Goal: Information Seeking & Learning: Learn about a topic

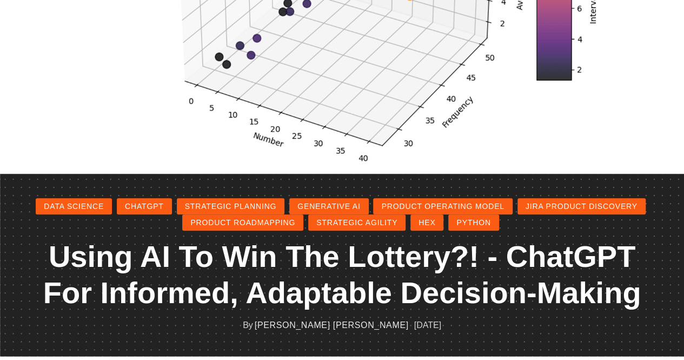
scroll to position [270, 0]
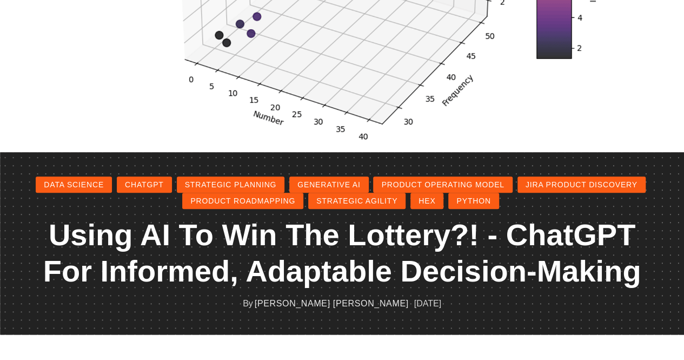
click at [87, 189] on link "data science" at bounding box center [74, 184] width 76 height 16
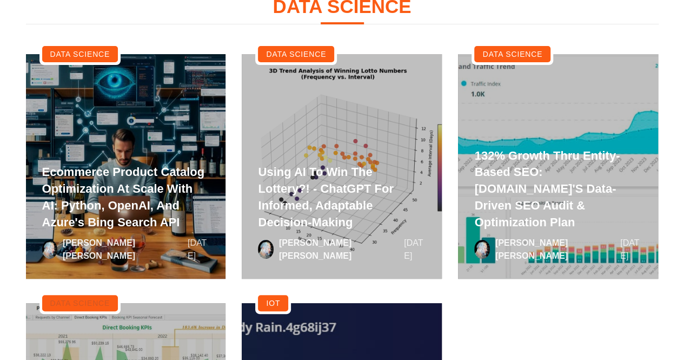
scroll to position [54, 0]
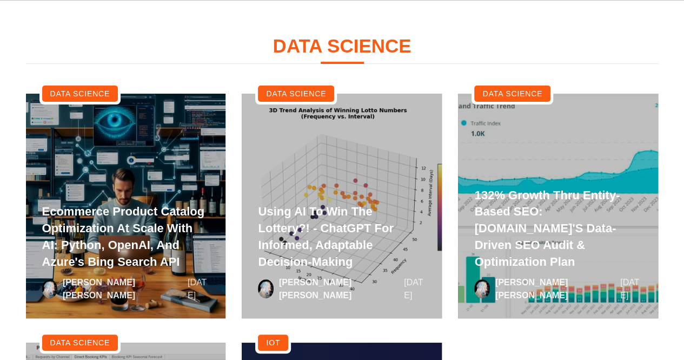
click at [362, 162] on link at bounding box center [342, 206] width 200 height 224
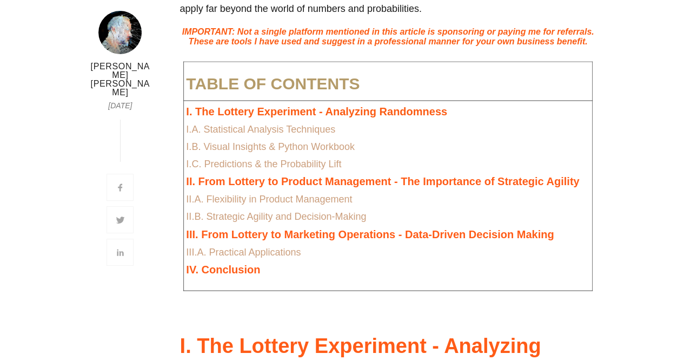
scroll to position [811, 0]
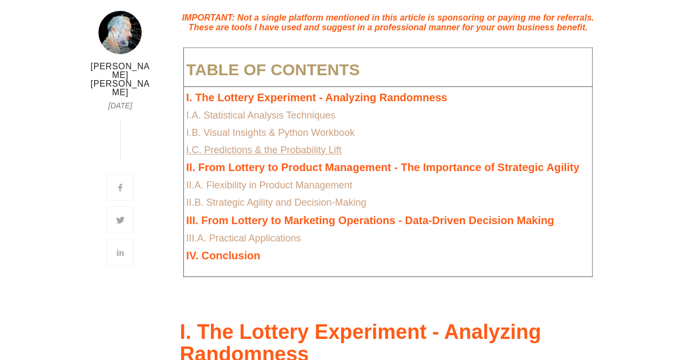
click at [296, 152] on link "I.C. Predictions & the Probability Lift" at bounding box center [263, 149] width 155 height 11
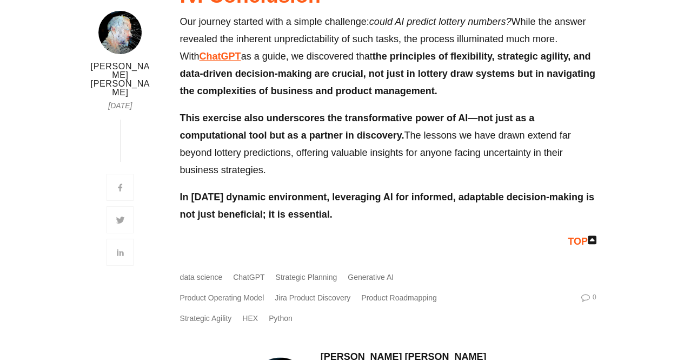
scroll to position [6758, 0]
